Goal: Task Accomplishment & Management: Manage account settings

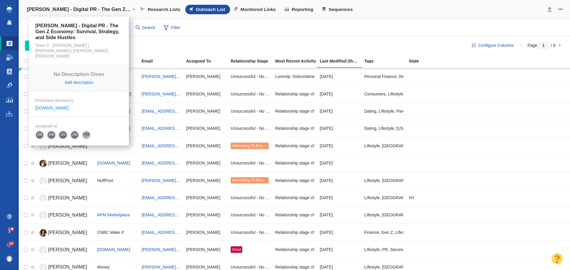
click at [114, 9] on h4 "[PERSON_NAME] - Digital PR - The Gen Z Economy: Survival, Strategy, and Side Hu…" at bounding box center [79, 10] width 104 height 6
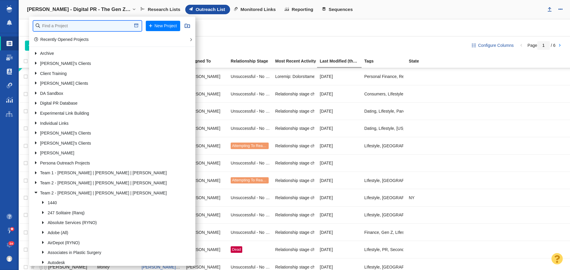
click at [81, 25] on input "text" at bounding box center [87, 26] width 108 height 10
type input "retro"
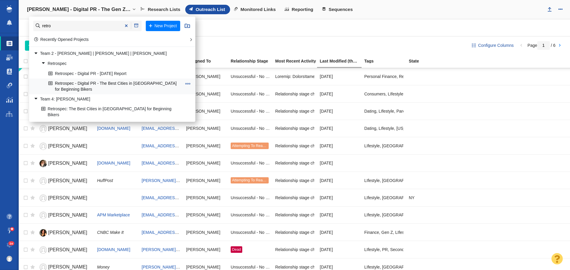
click at [66, 86] on link "Retrospec - Digital PR - The Best Cities in [GEOGRAPHIC_DATA] for Beginning Bik…" at bounding box center [115, 86] width 136 height 15
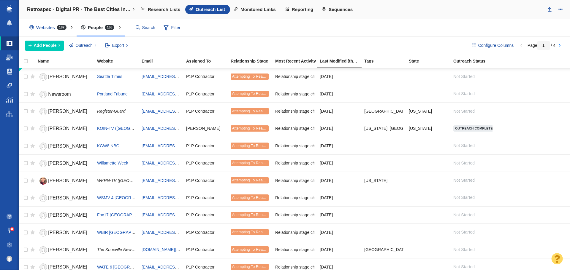
click at [258, 5] on body "Projects Dashboard Websites People Link Monitoring Reports Projects Home Help C…" at bounding box center [285, 135] width 570 height 270
click at [256, 8] on span "Monitored Links" at bounding box center [257, 9] width 35 height 5
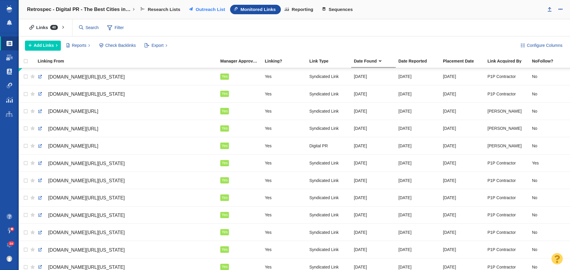
click at [211, 11] on span "Outreach List" at bounding box center [210, 9] width 29 height 5
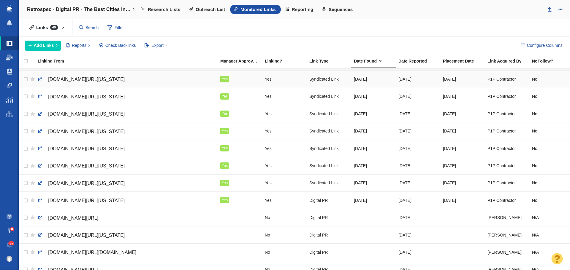
scroll to position [148, 0]
